Goal: Find specific page/section: Find specific page/section

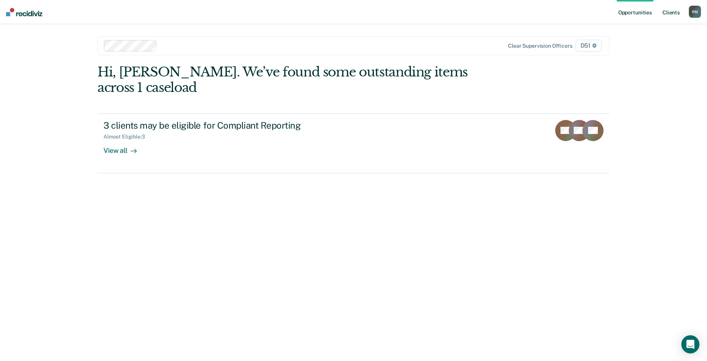
click at [669, 11] on link "Client s" at bounding box center [671, 12] width 20 height 24
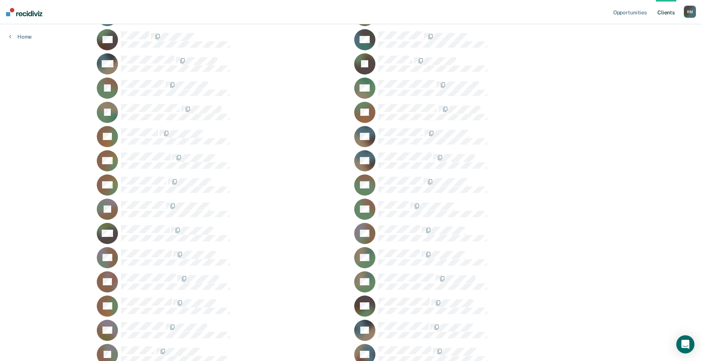
scroll to position [313, 0]
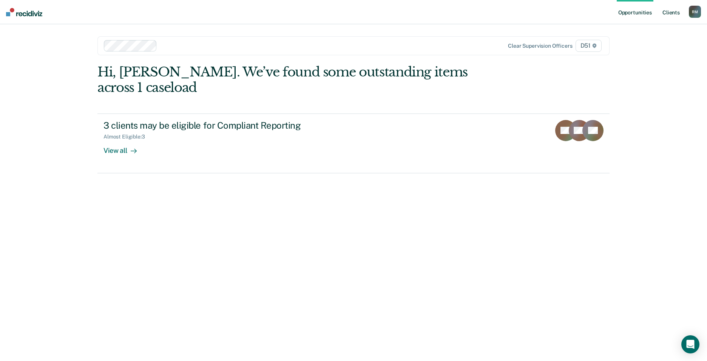
click at [669, 9] on link "Client s" at bounding box center [671, 12] width 20 height 24
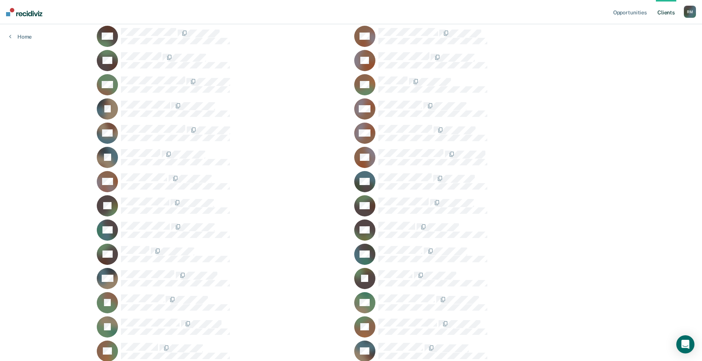
scroll to position [151, 0]
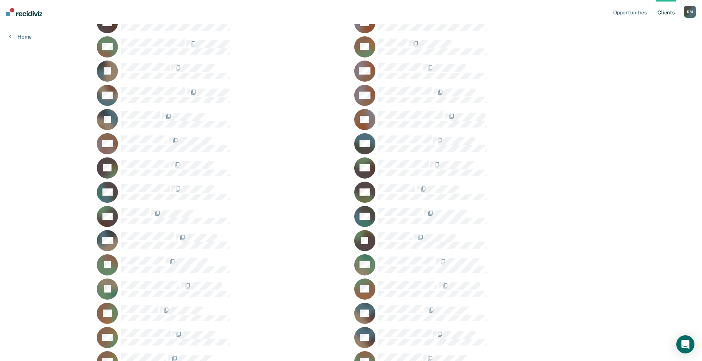
click at [402, 207] on div "DH" at bounding box center [479, 216] width 251 height 21
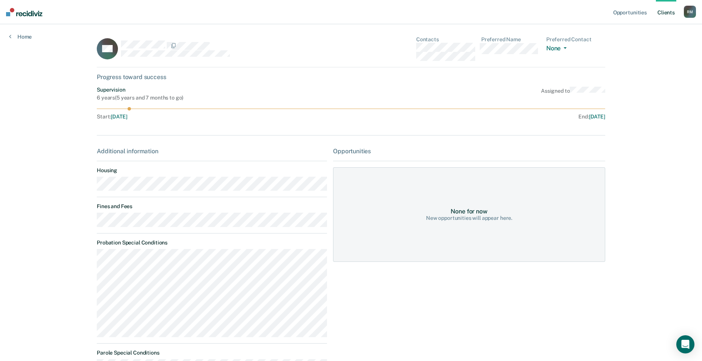
click at [668, 67] on div "Opportunities Client s Ramon 1. Macias R M Profile How it works Log Out Home DH…" at bounding box center [351, 205] width 702 height 410
